Goal: Check status: Check status

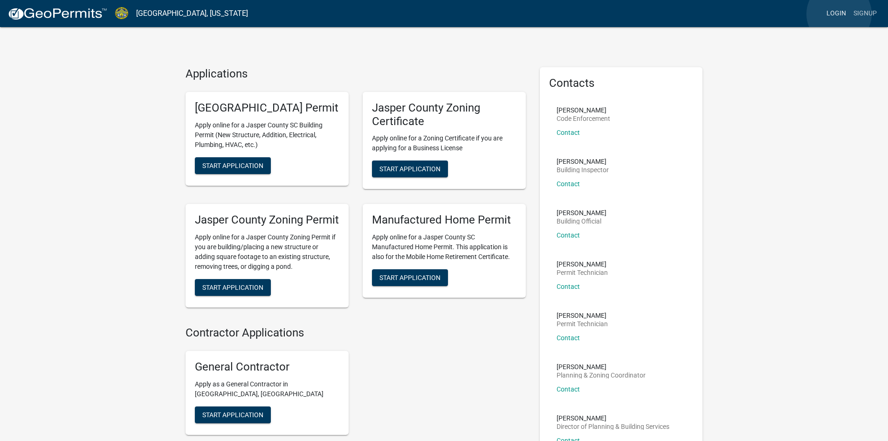
click at [839, 14] on link "Login" at bounding box center [836, 14] width 27 height 18
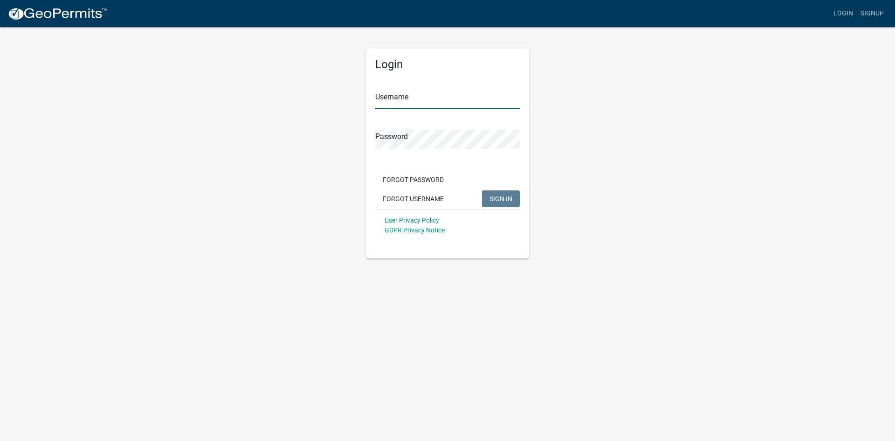
type input "ganeal"
click at [509, 198] on span "SIGN IN" at bounding box center [501, 197] width 23 height 7
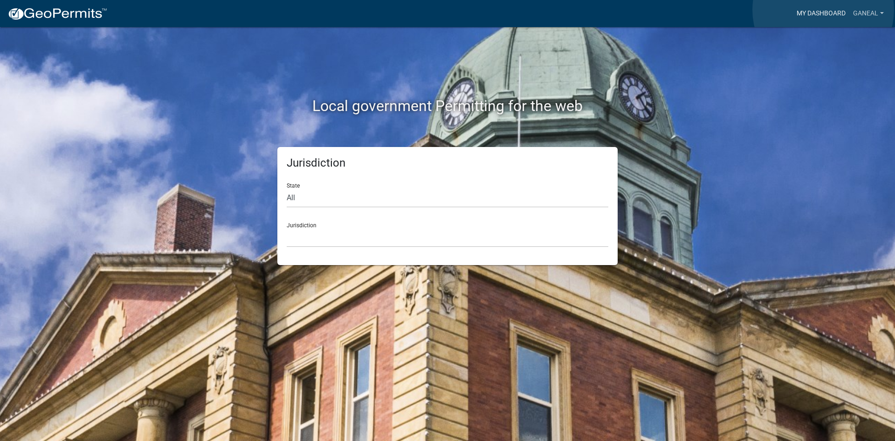
click at [824, 10] on link "My Dashboard" at bounding box center [821, 14] width 56 height 18
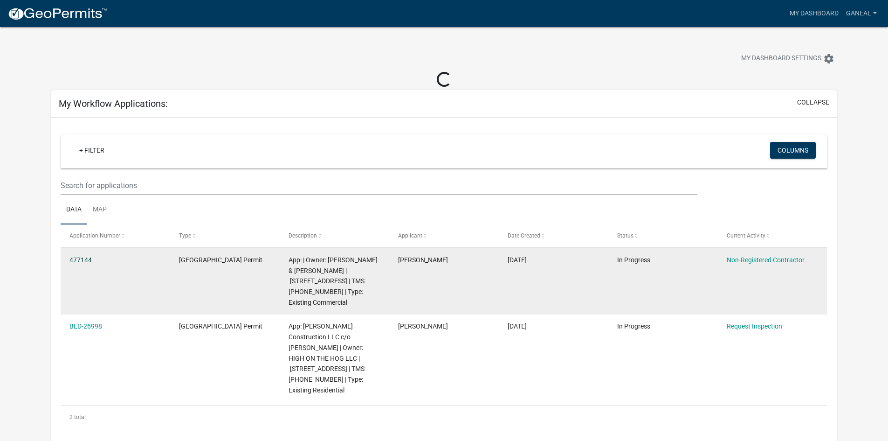
click at [76, 259] on link "477144" at bounding box center [80, 259] width 22 height 7
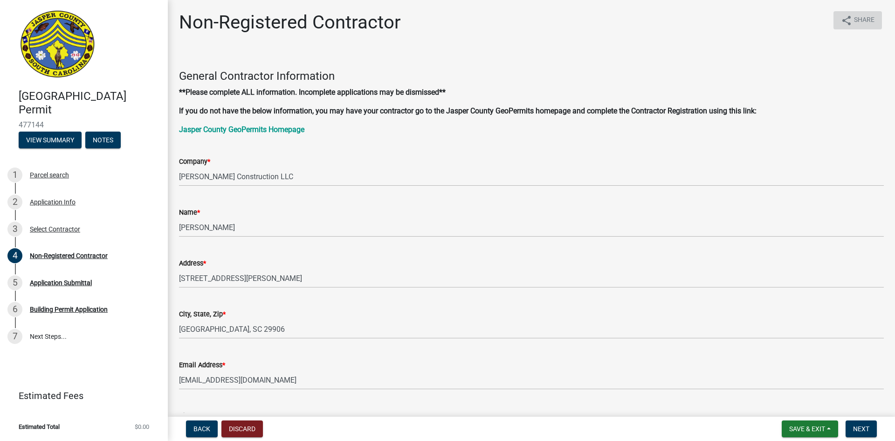
click at [841, 18] on icon "share" at bounding box center [846, 20] width 11 height 11
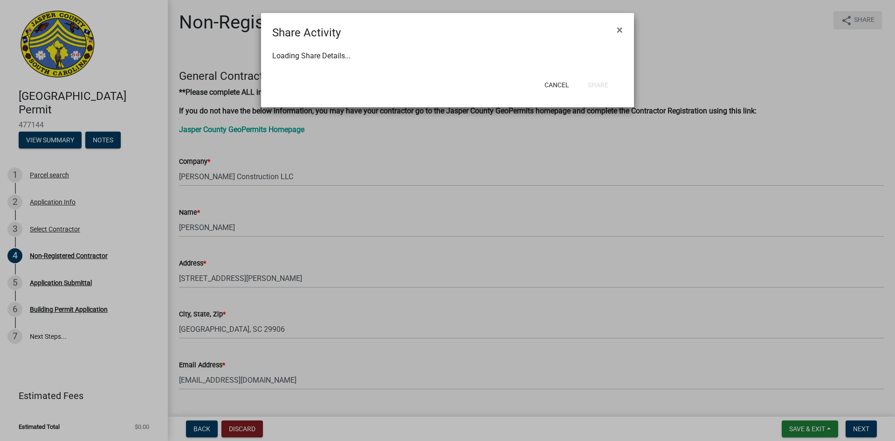
select select "1"
select select "0"
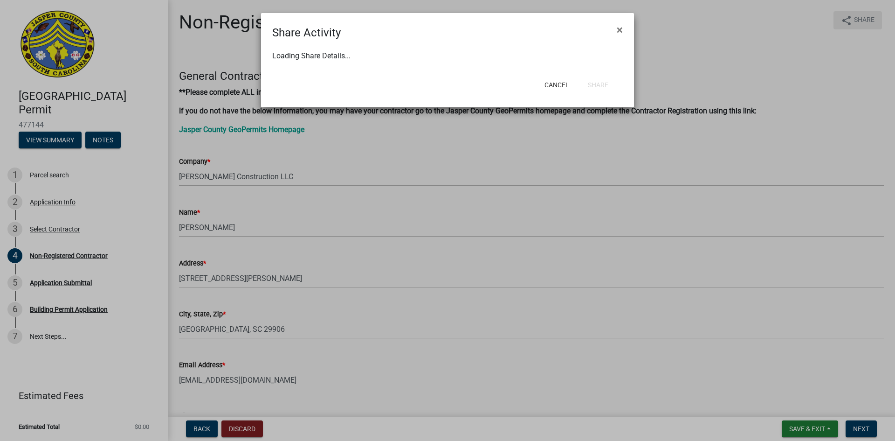
select select "0"
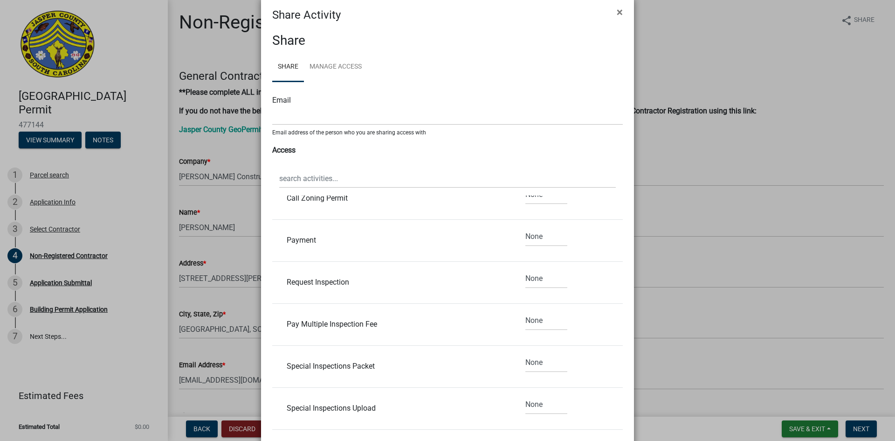
scroll to position [111, 0]
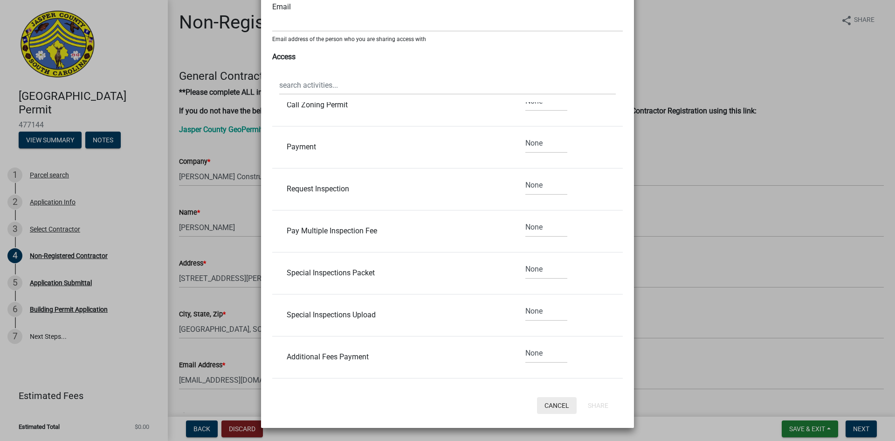
click at [548, 404] on button "Cancel" at bounding box center [557, 405] width 40 height 17
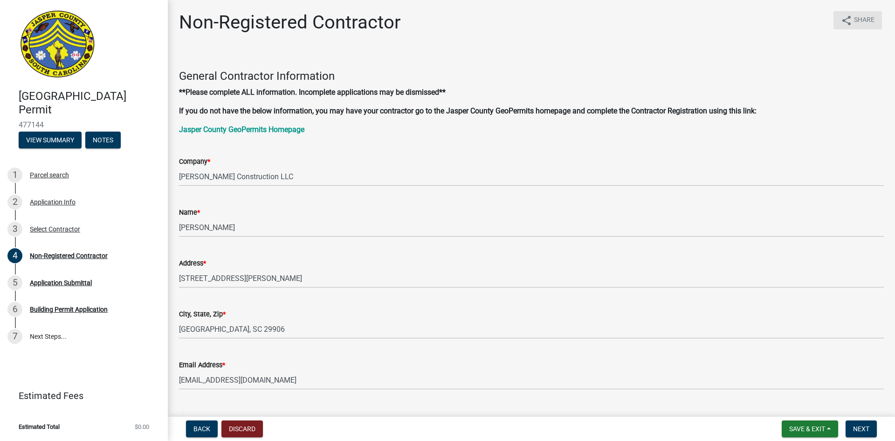
scroll to position [0, 0]
click at [201, 430] on span "Back" at bounding box center [202, 428] width 17 height 7
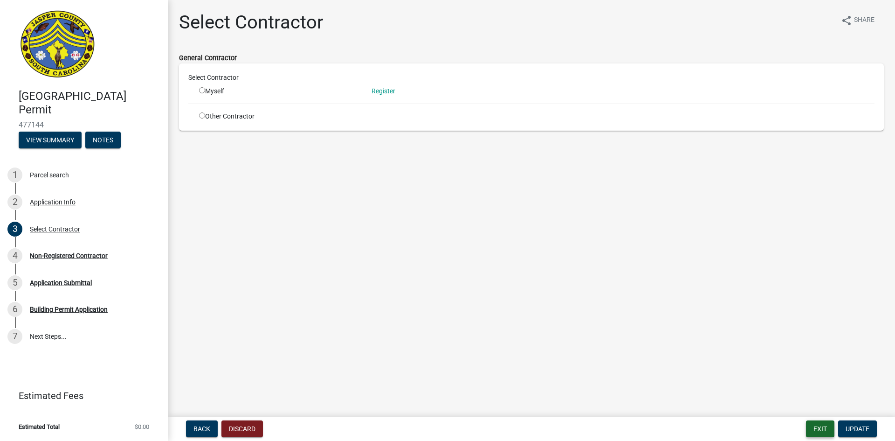
click at [825, 431] on button "Exit" at bounding box center [820, 428] width 28 height 17
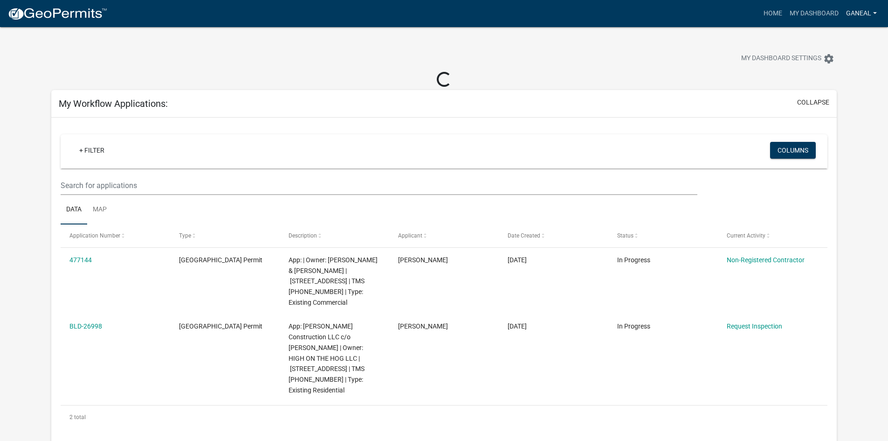
click at [876, 14] on link "ganeal" at bounding box center [862, 14] width 38 height 18
click at [853, 67] on link "Logout" at bounding box center [843, 68] width 75 height 22
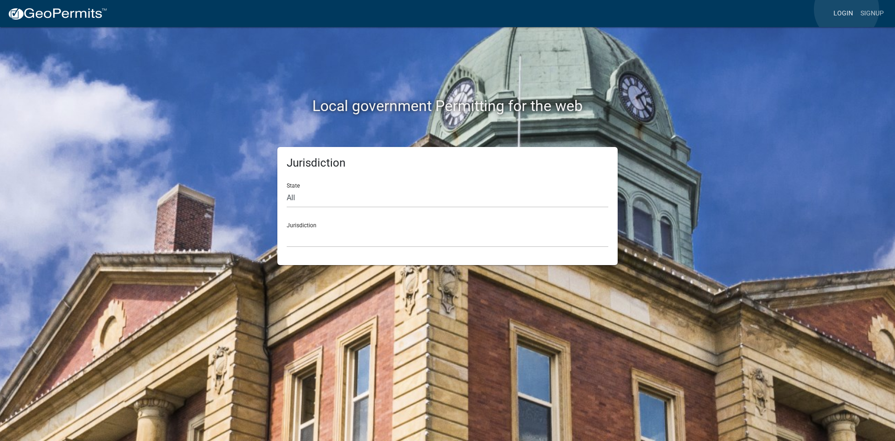
click at [847, 9] on link "Login" at bounding box center [843, 14] width 27 height 18
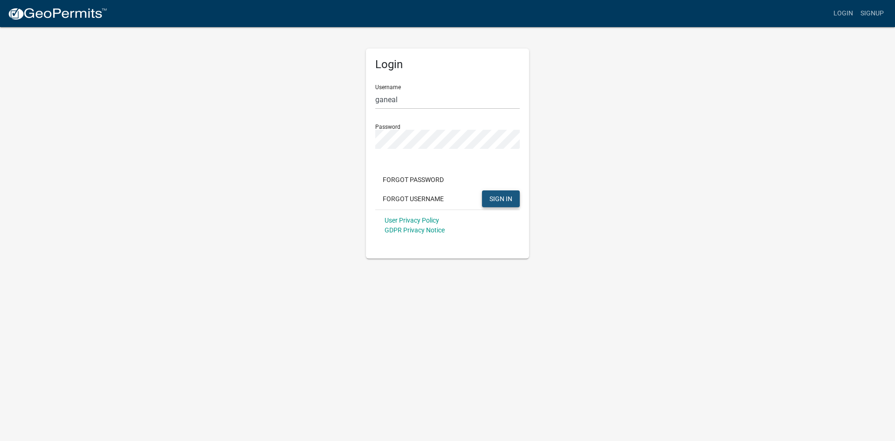
click at [491, 202] on span "SIGN IN" at bounding box center [501, 197] width 23 height 7
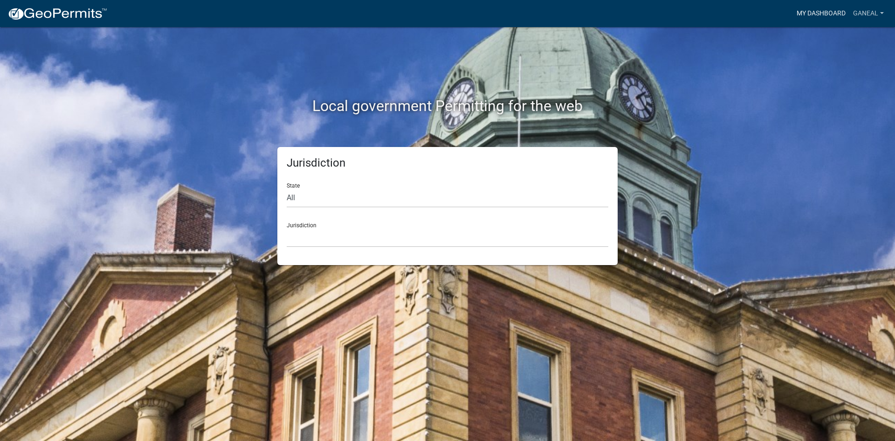
click at [800, 14] on link "My Dashboard" at bounding box center [821, 14] width 56 height 18
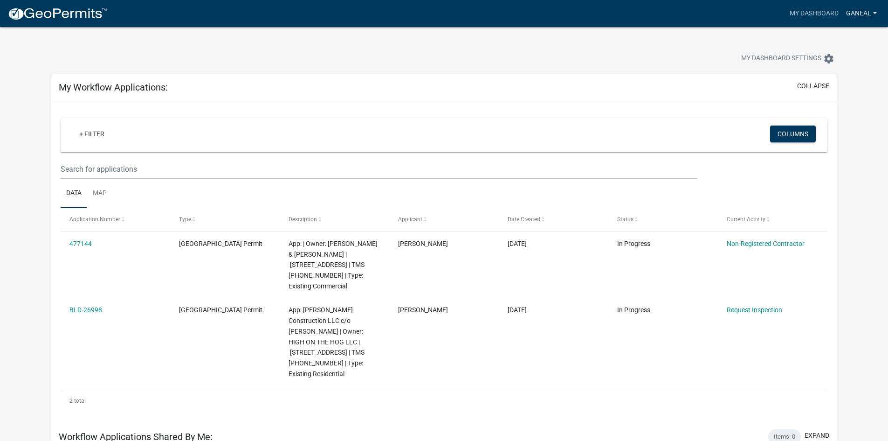
drag, startPoint x: 857, startPoint y: 8, endPoint x: 856, endPoint y: 22, distance: 13.5
click at [857, 8] on link "ganeal" at bounding box center [862, 14] width 38 height 18
click at [831, 69] on link "Logout" at bounding box center [843, 68] width 75 height 22
